Goal: Information Seeking & Learning: Compare options

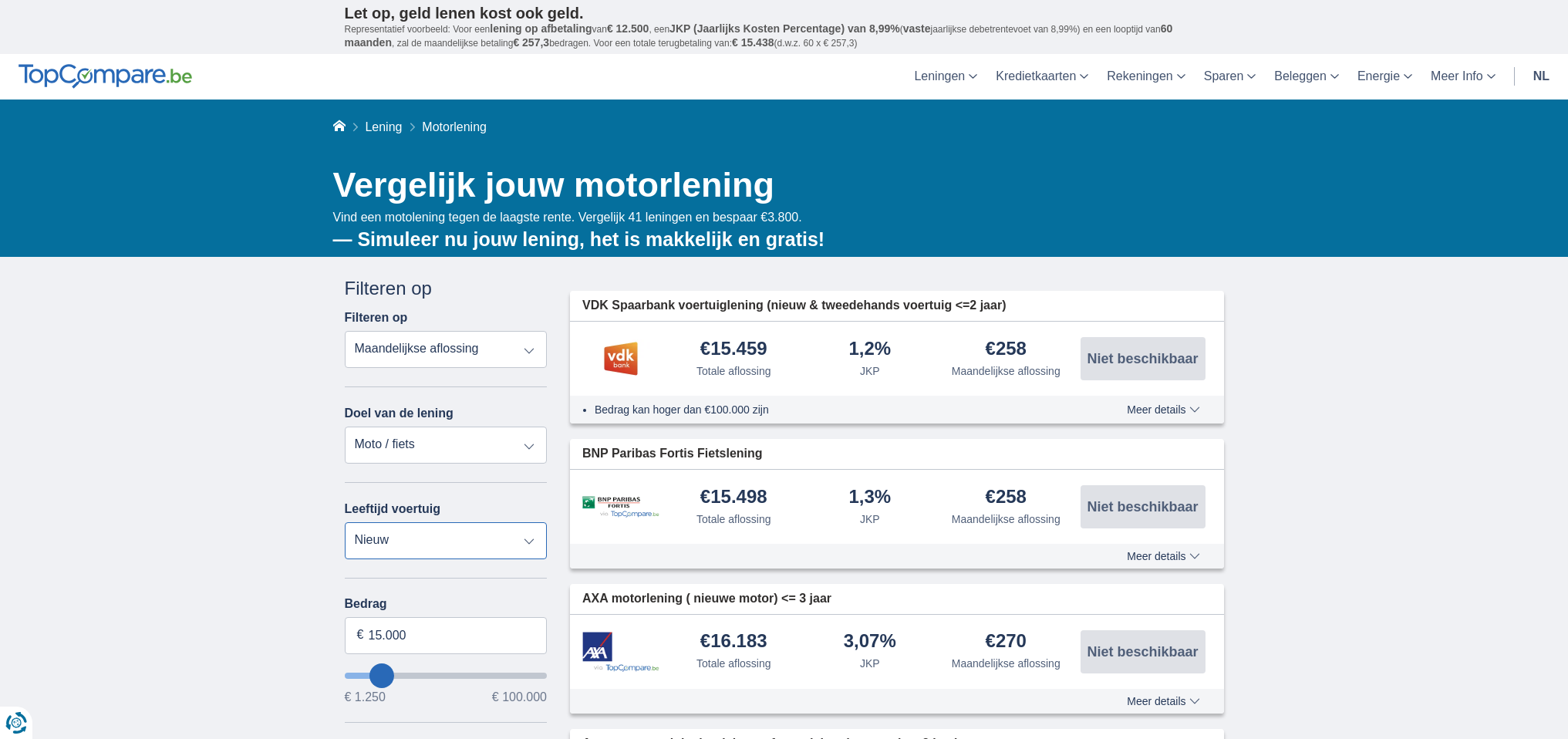
click at [447, 532] on select "Nieuw 0-1 jaar 1-2 jaar 2-3 jaar 3-4 jaar 4-5 jaar 5+ jaar" at bounding box center [446, 541] width 203 height 37
click at [482, 427] on select "Persoonlijke lening Auto Moto / fiets Mobilhome / caravan Renovatie Energie Sch…" at bounding box center [446, 445] width 203 height 37
click at [469, 440] on select "Persoonlijke lening Auto Moto / fiets Mobilhome / caravan Renovatie Energie Sch…" at bounding box center [446, 445] width 203 height 37
click at [451, 551] on select "Nieuw 0-1 jaar 1-2 jaar 2-3 jaar 3-4 jaar 4-5 jaar 5+ jaar" at bounding box center [446, 541] width 203 height 37
select select "4-5"
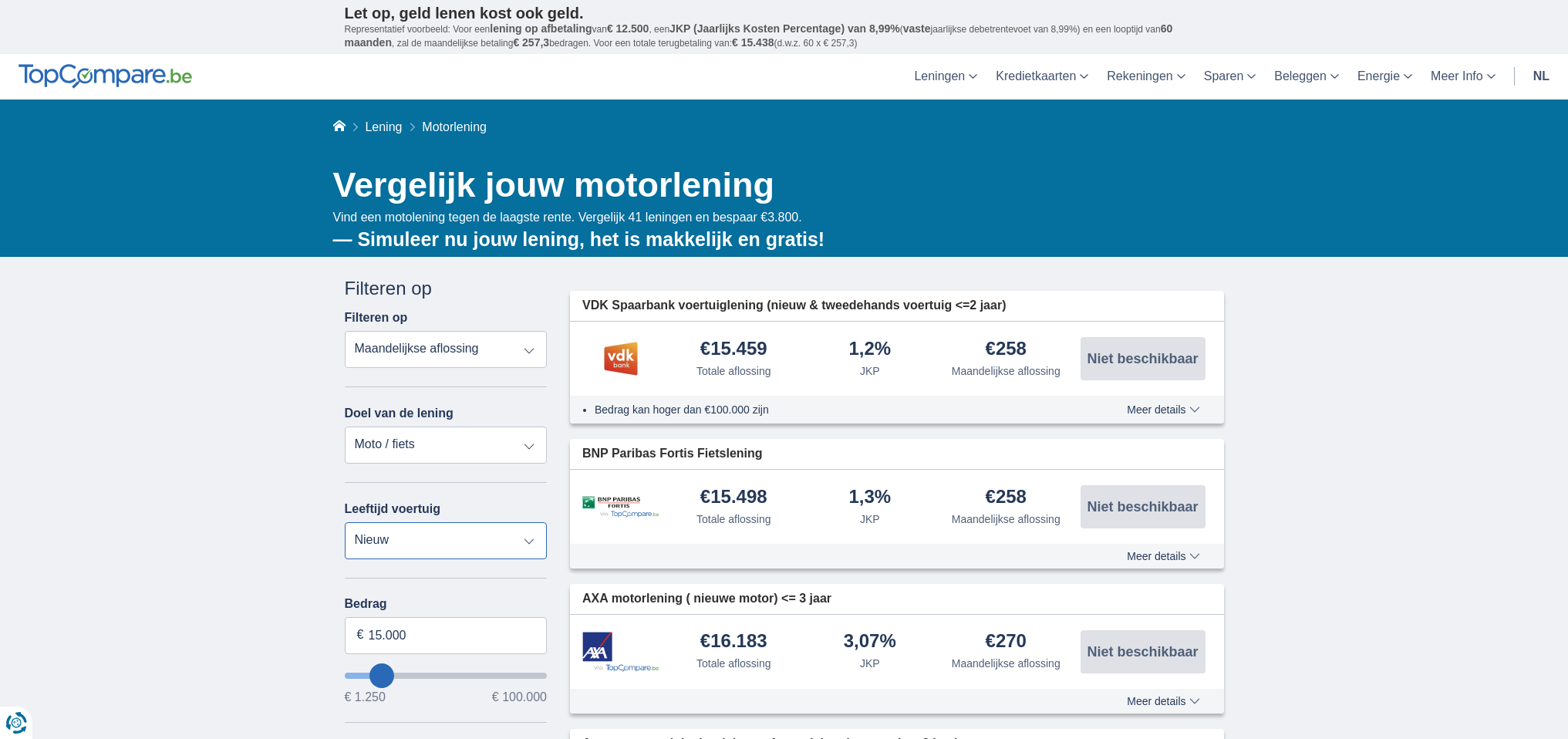
click at [345, 523] on select "Nieuw 0-1 jaar 1-2 jaar 2-3 jaar 3-4 jaar 4-5 jaar 5+ jaar" at bounding box center [446, 541] width 203 height 37
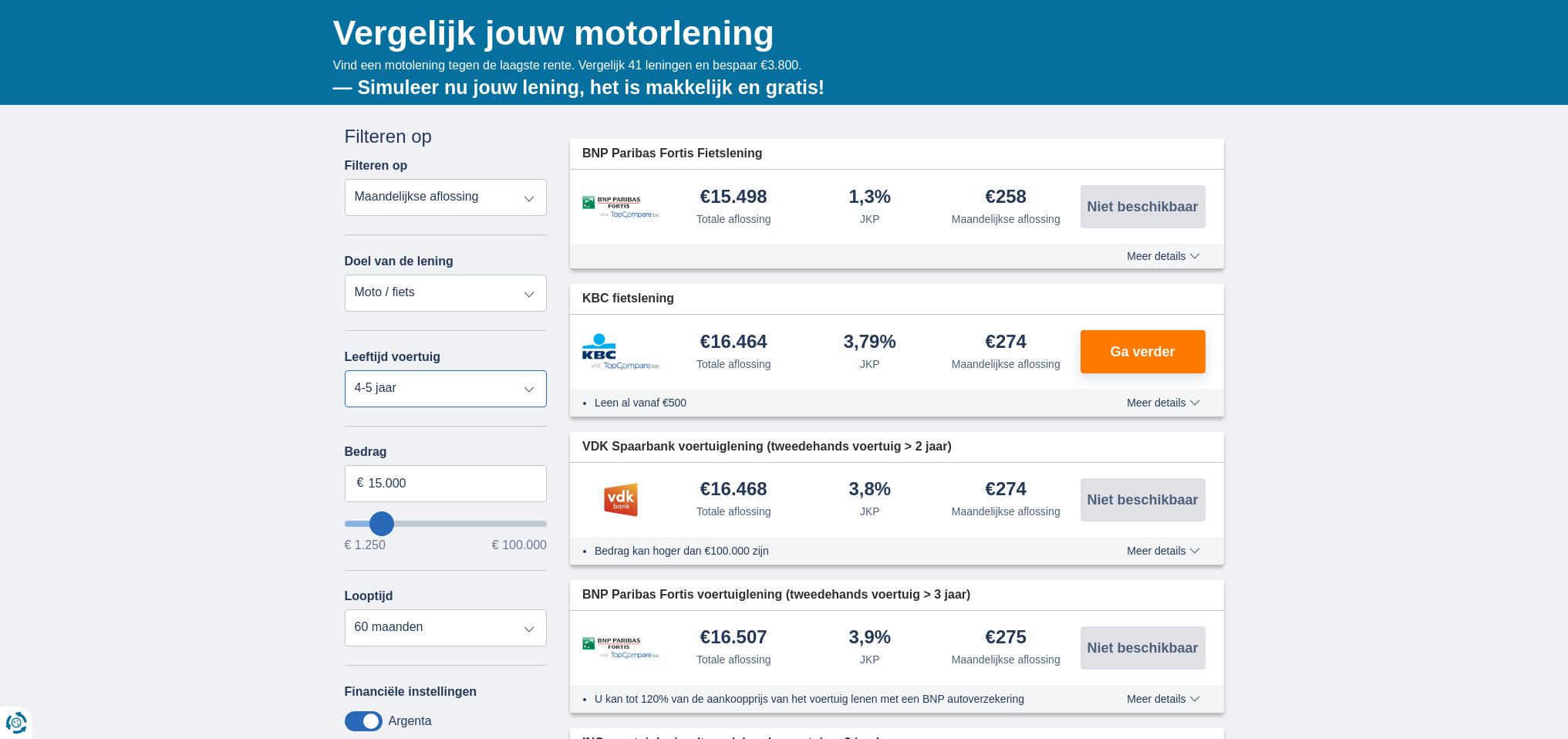
scroll to position [152, 0]
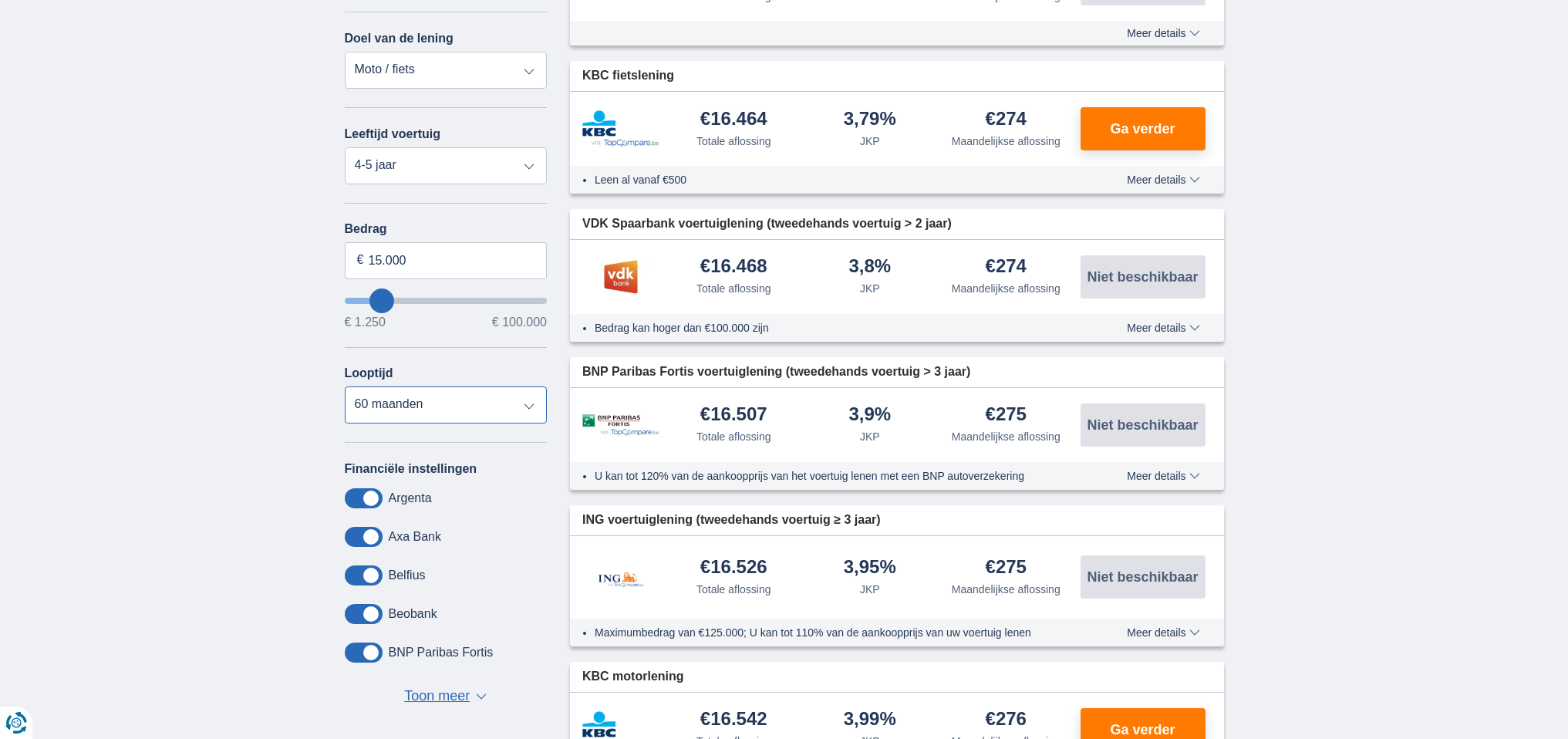
click at [469, 406] on select "12 maanden 18 maanden 24 maanden 30 maanden 36 maanden 42 maanden 48 maanden 60…" at bounding box center [446, 405] width 203 height 37
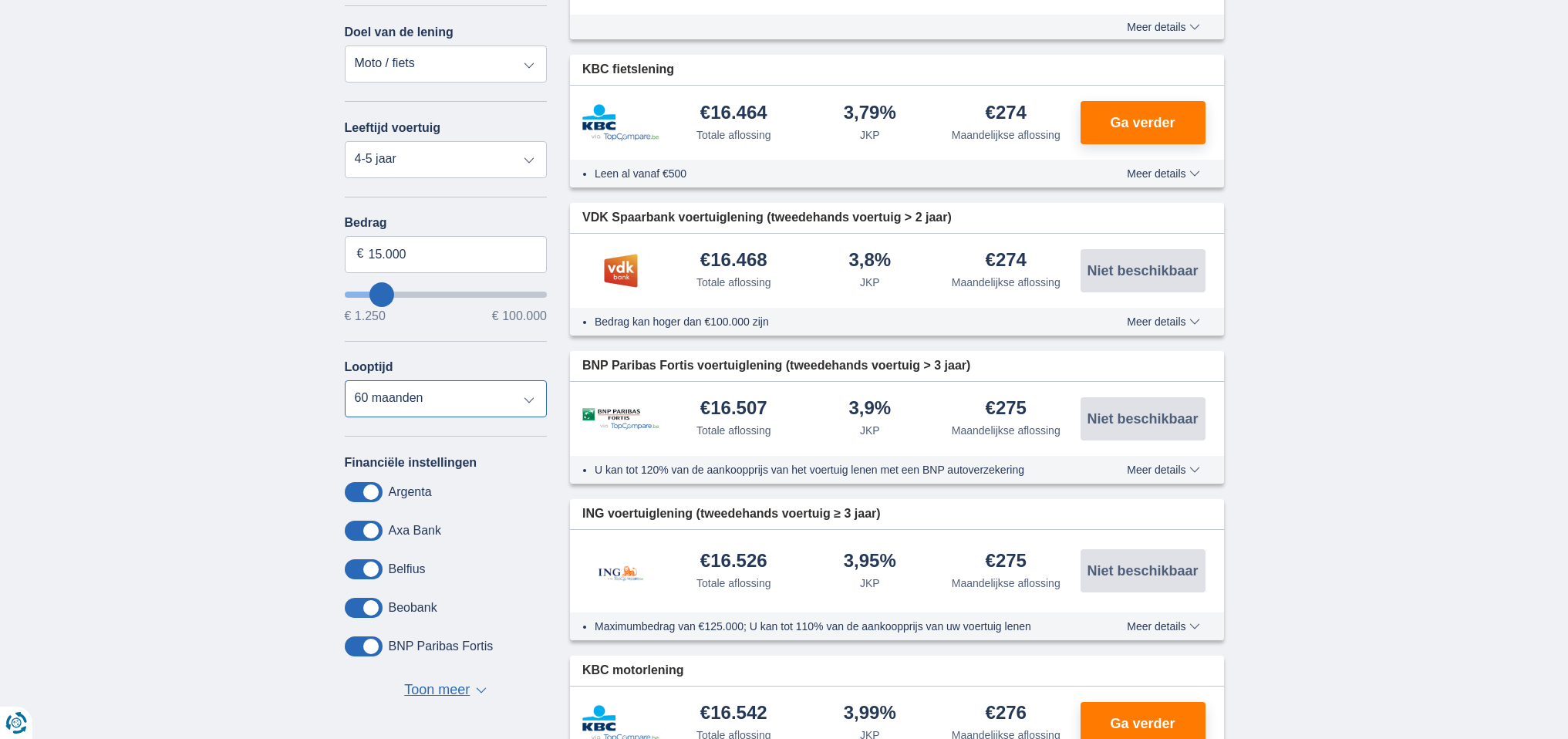
click at [447, 392] on select "12 maanden 18 maanden 24 maanden 30 maanden 36 maanden 42 maanden 48 maanden 60…" at bounding box center [446, 398] width 203 height 37
click at [440, 393] on select "12 maanden 18 maanden 24 maanden 30 maanden 36 maanden 42 maanden 48 maanden 60…" at bounding box center [446, 398] width 203 height 37
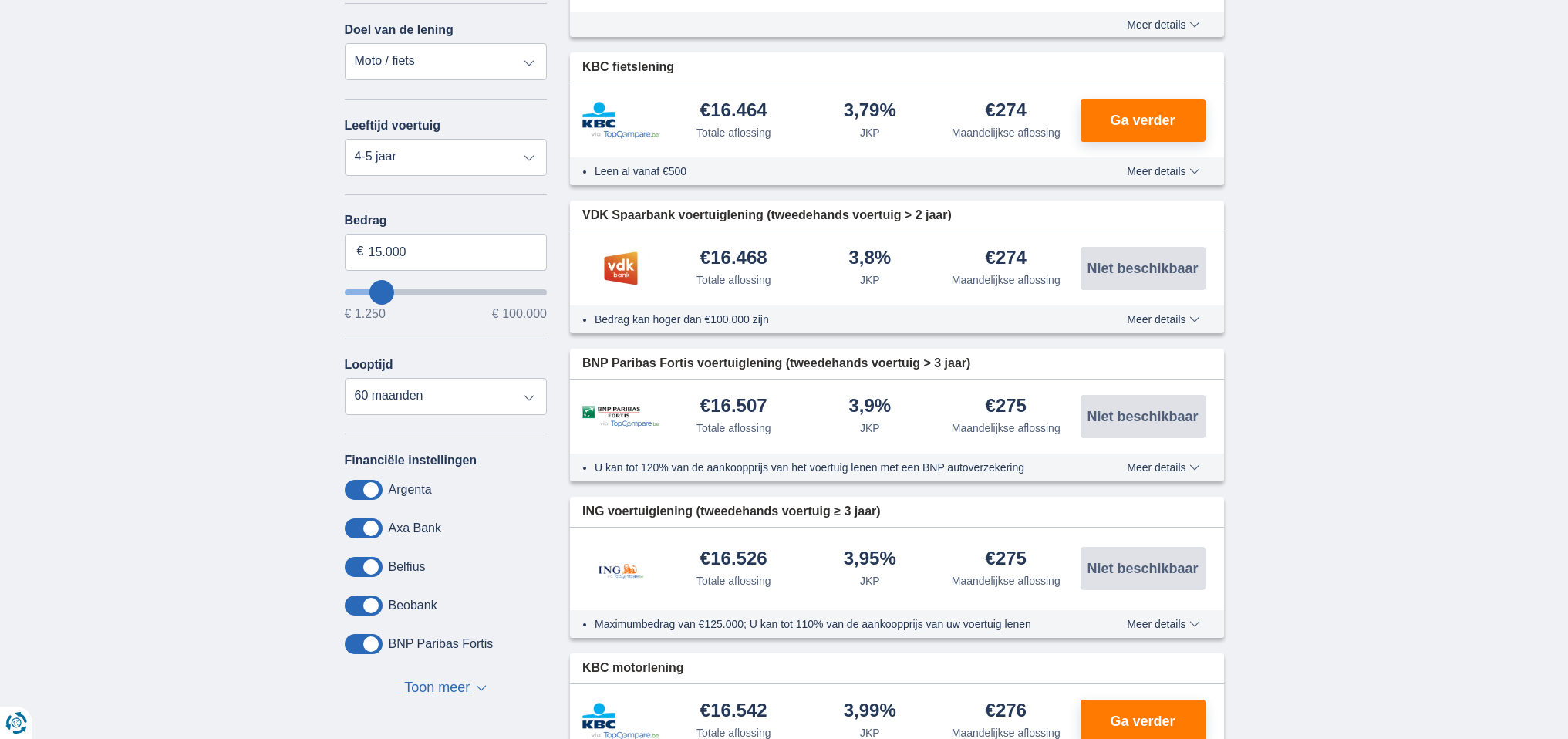
click at [429, 426] on div "Annuleren Filters Filteren op Filteren op Totale aflossing JKP Maandelijkse afl…" at bounding box center [446, 295] width 203 height 806
click at [418, 389] on select "12 maanden 18 maanden 24 maanden 30 maanden 36 maanden 42 maanden 48 maanden 60…" at bounding box center [446, 397] width 203 height 37
click at [345, 378] on select "12 maanden 18 maanden 24 maanden 30 maanden 36 maanden 42 maanden 48 maanden 60…" at bounding box center [446, 397] width 203 height 37
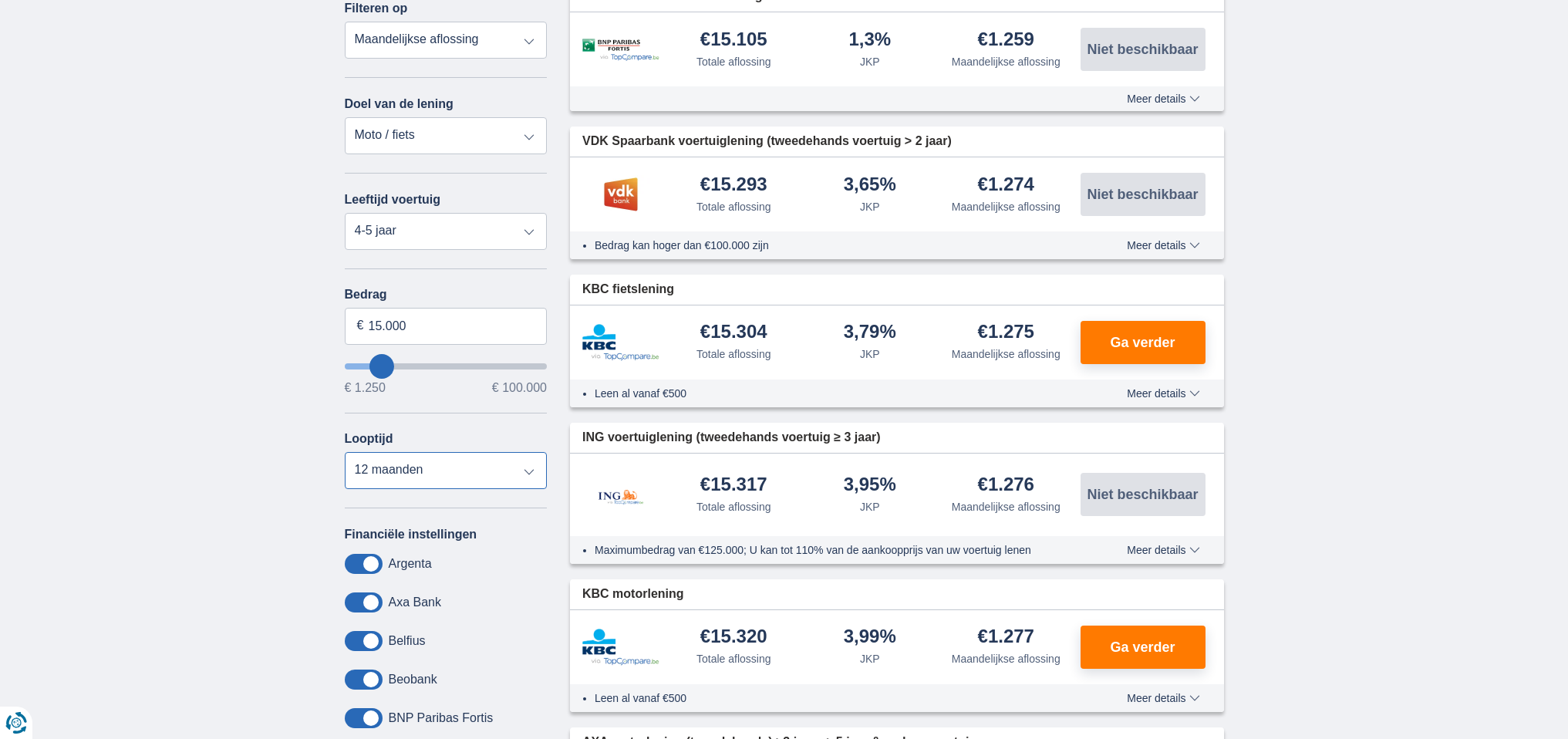
scroll to position [308, 0]
drag, startPoint x: 456, startPoint y: 453, endPoint x: 458, endPoint y: 461, distance: 8.2
click at [457, 453] on select "12 maanden 18 maanden 24 maanden 30 maanden 36 maanden 42 maanden 48 maanden 60…" at bounding box center [446, 471] width 203 height 37
select select "18"
click at [345, 453] on select "12 maanden 18 maanden 24 maanden 30 maanden 36 maanden 42 maanden 48 maanden 60…" at bounding box center [446, 471] width 203 height 37
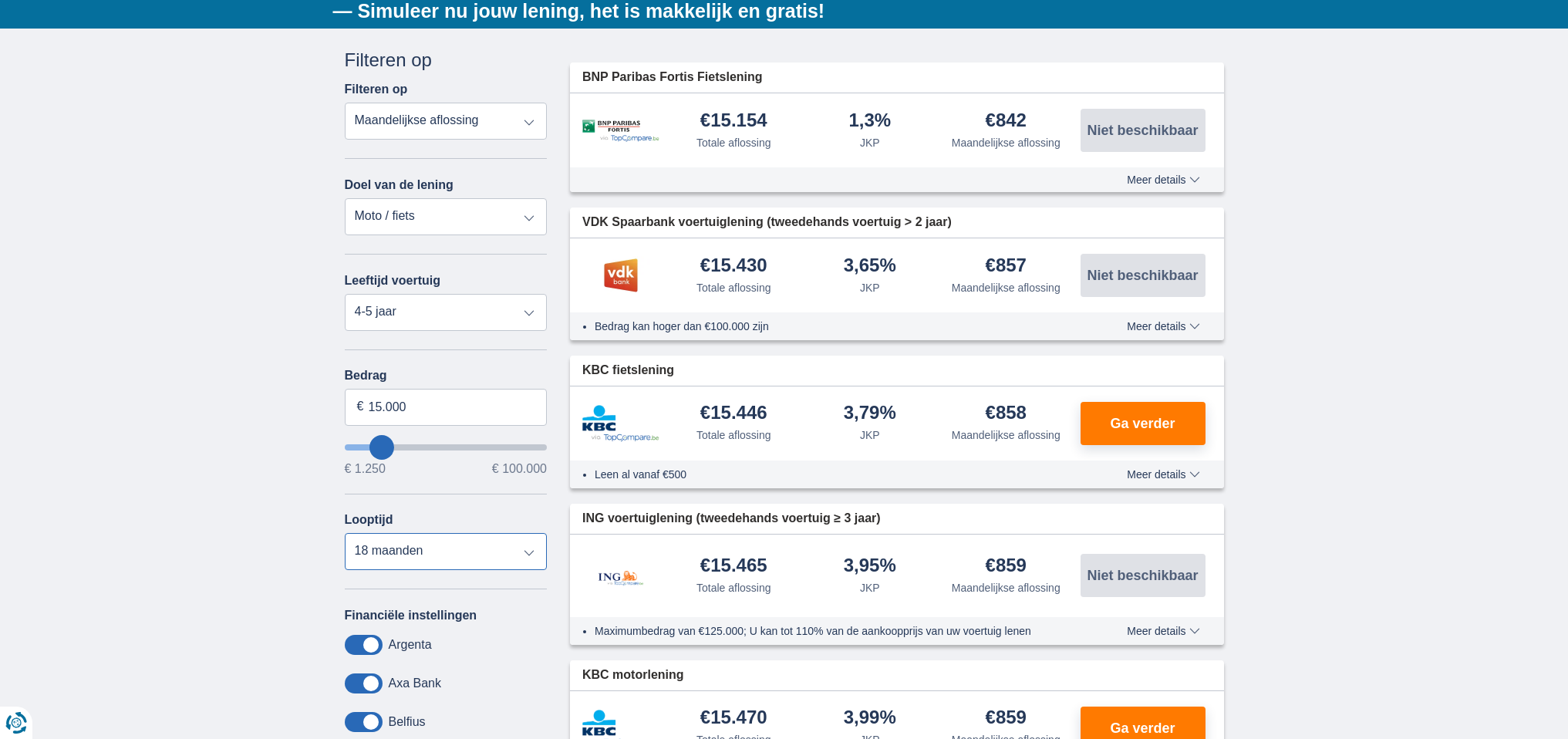
scroll to position [0, 0]
